Goal: Information Seeking & Learning: Learn about a topic

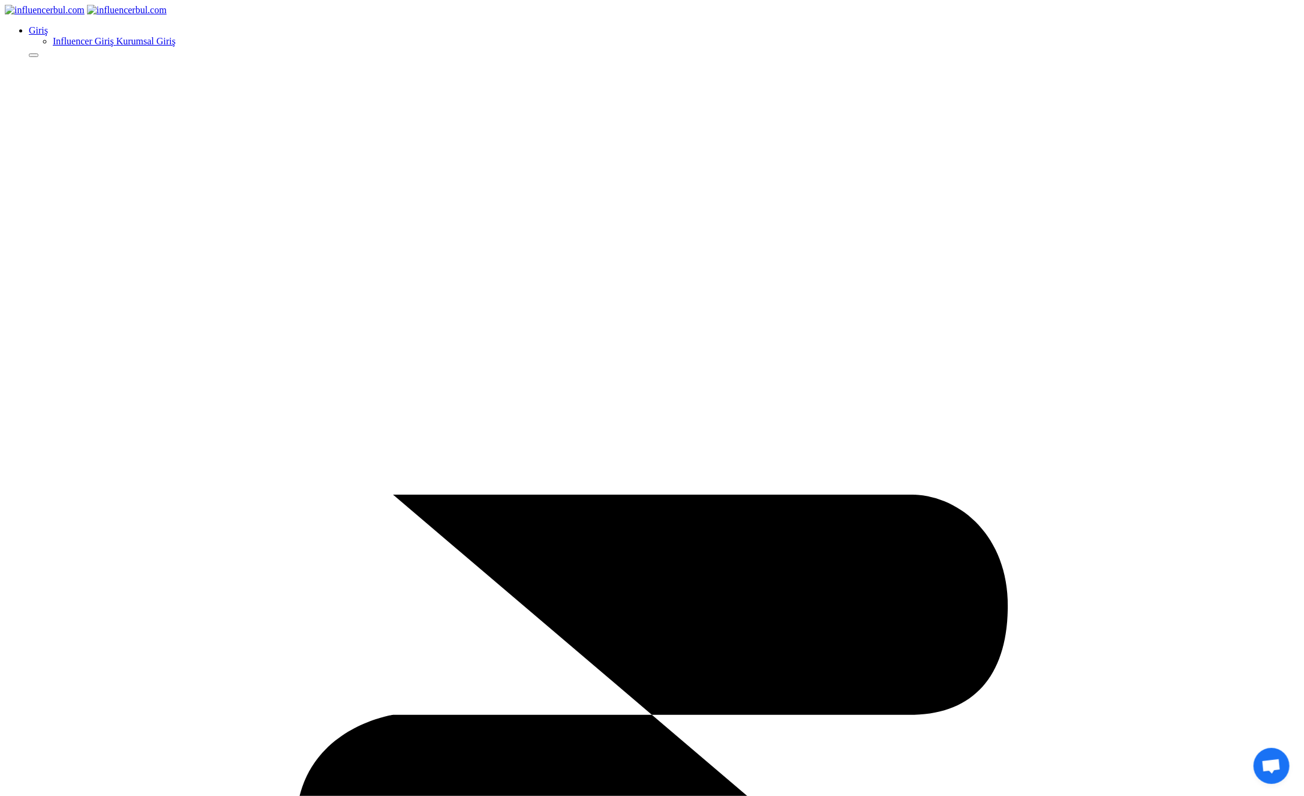
type input "çiçek"
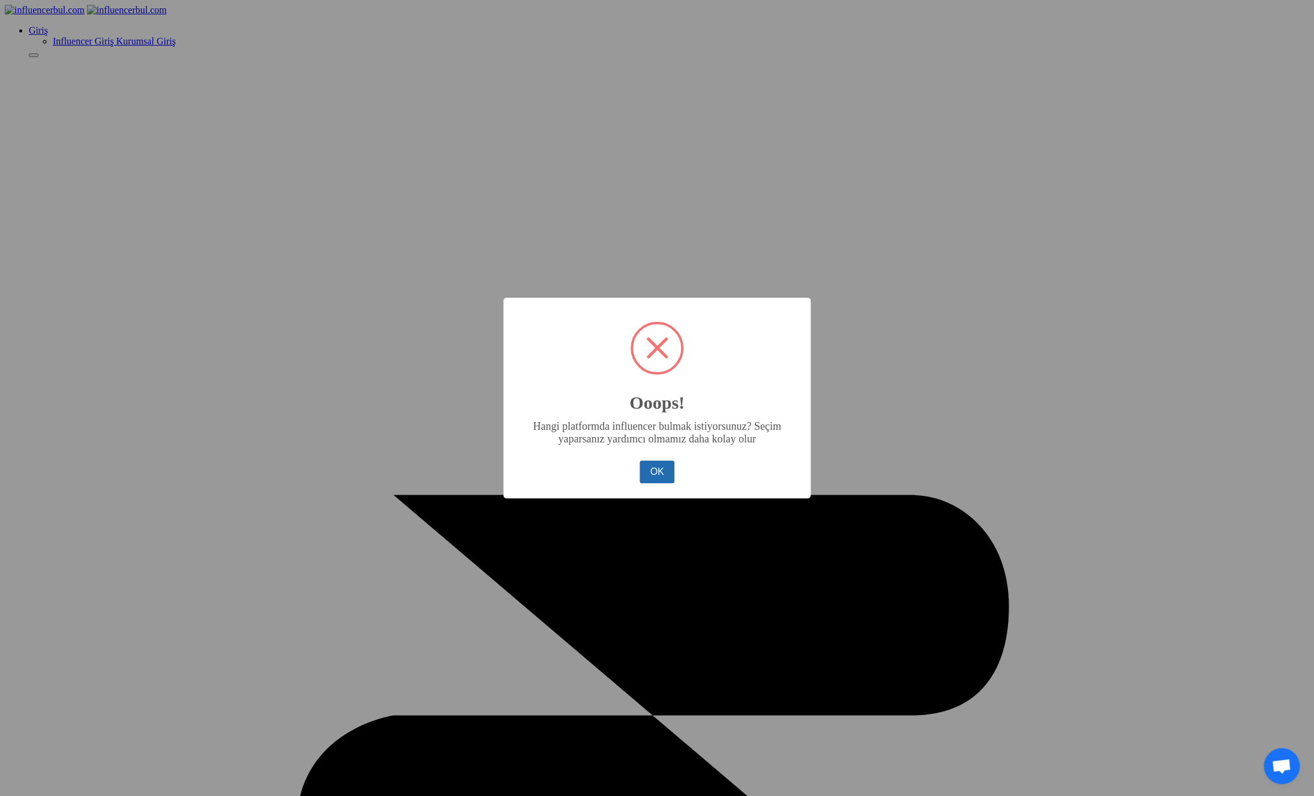
click at [661, 478] on button "OK" at bounding box center [657, 471] width 35 height 23
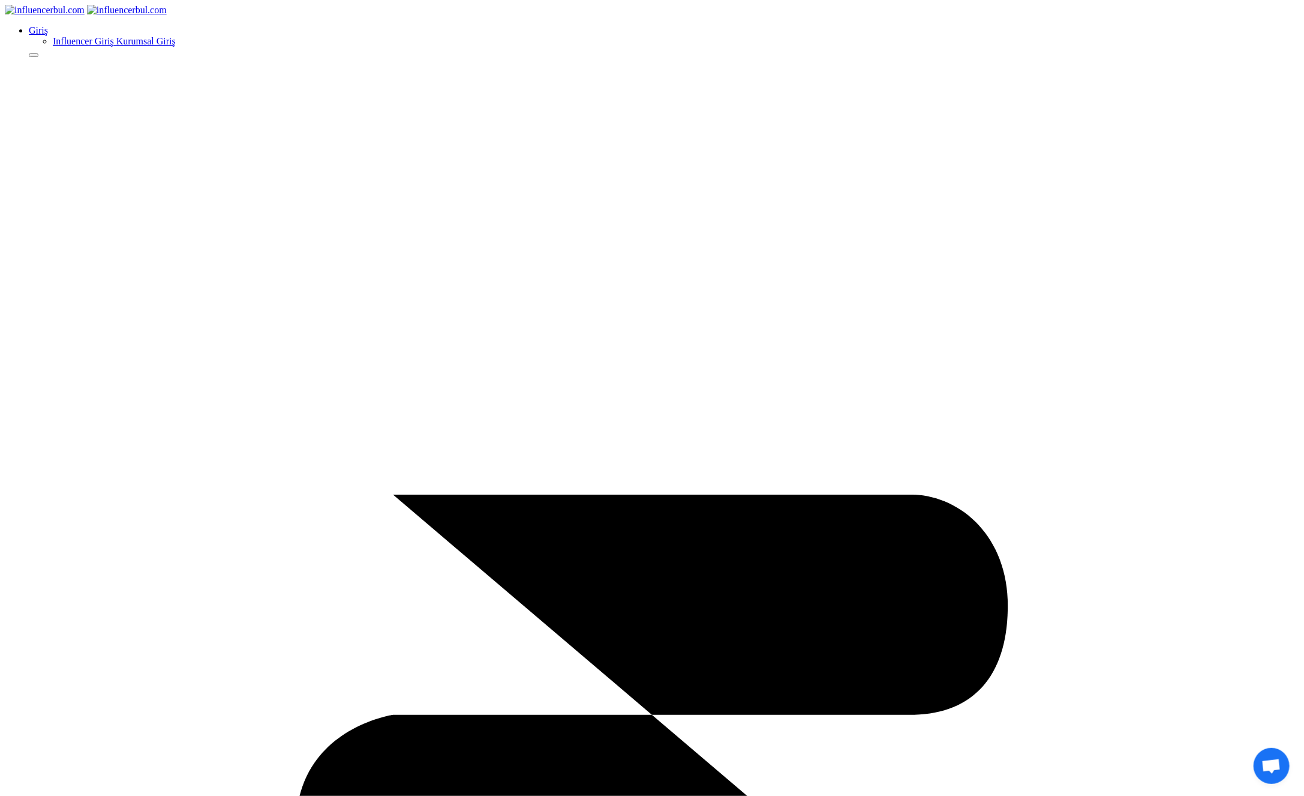
select select "1"
